Goal: Transaction & Acquisition: Download file/media

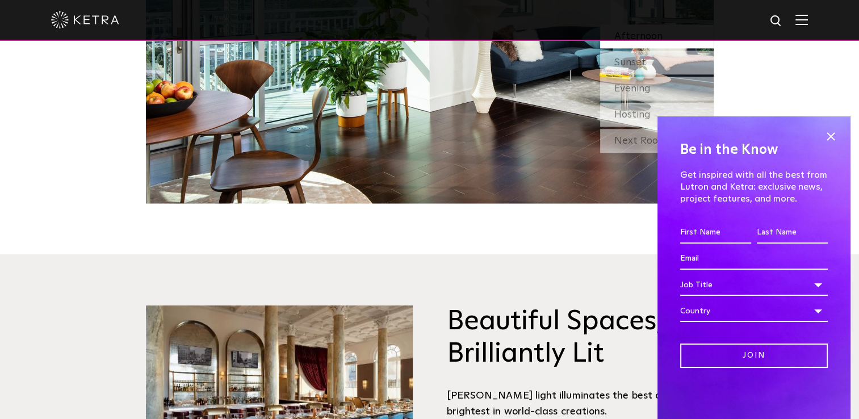
scroll to position [1211, 0]
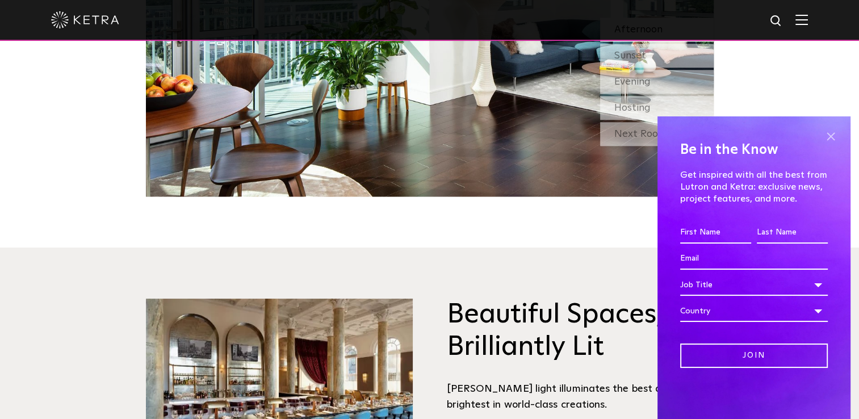
click at [829, 136] on span at bounding box center [830, 136] width 17 height 17
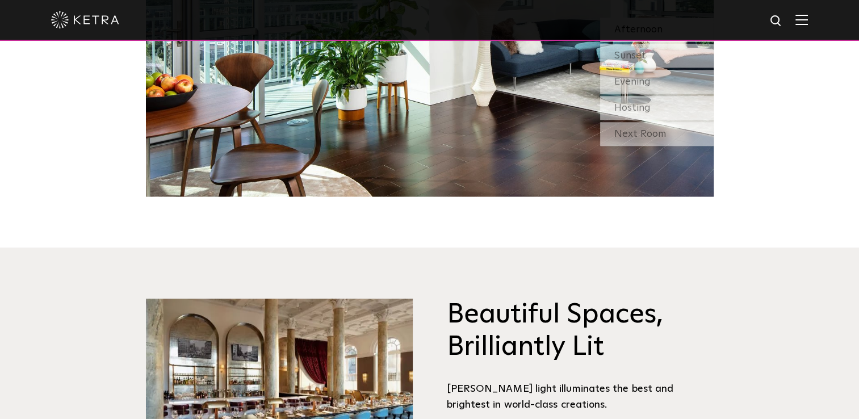
click at [808, 24] on img at bounding box center [801, 19] width 12 height 11
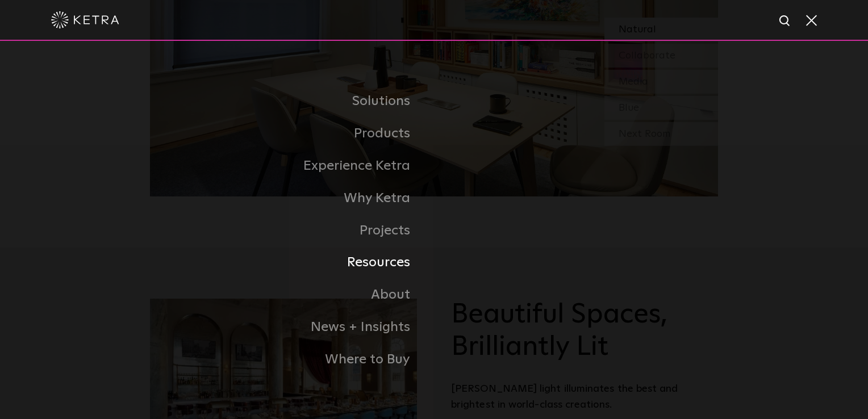
click at [391, 265] on link "Resources" at bounding box center [292, 262] width 284 height 32
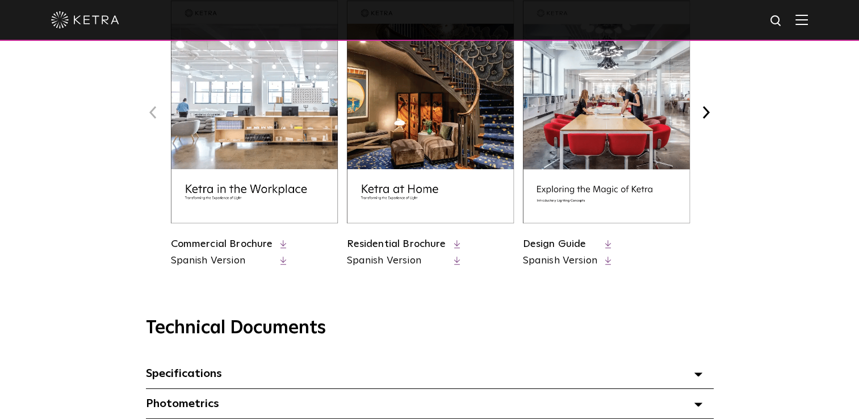
scroll to position [681, 0]
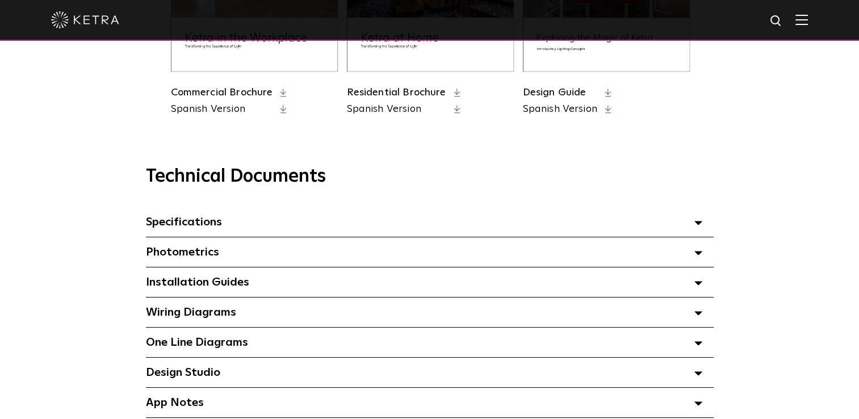
click at [206, 228] on span "Specifications Select checkboxes to use the bulk download option below" at bounding box center [184, 221] width 76 height 11
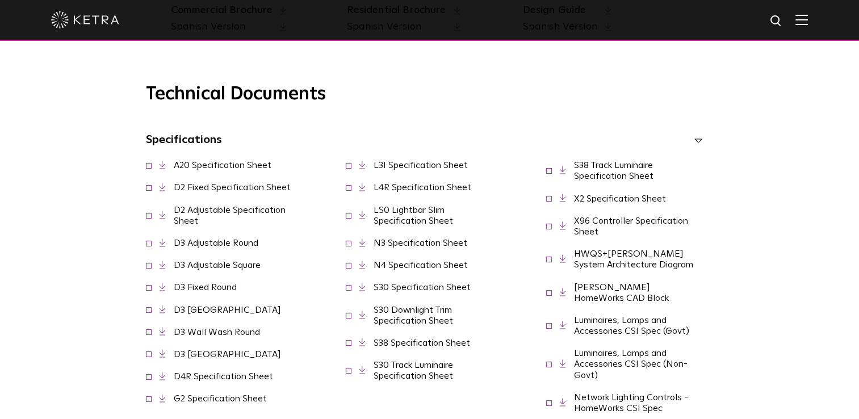
scroll to position [757, 0]
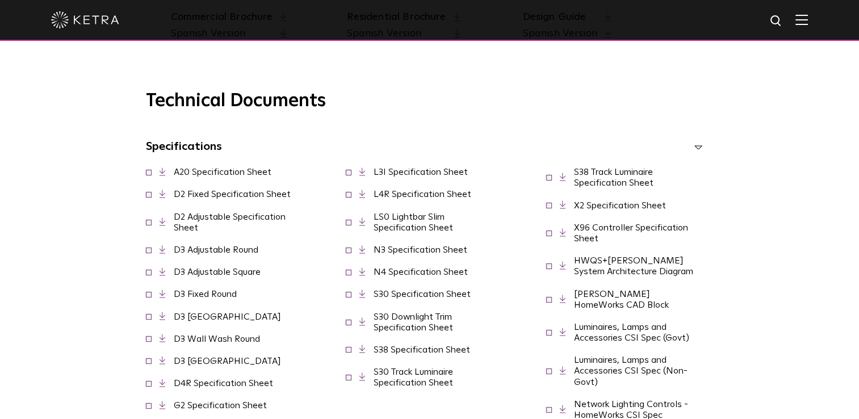
click at [231, 199] on link "D2 Fixed Specification Sheet" at bounding box center [232, 194] width 117 height 9
